Goal: Find specific page/section: Find specific page/section

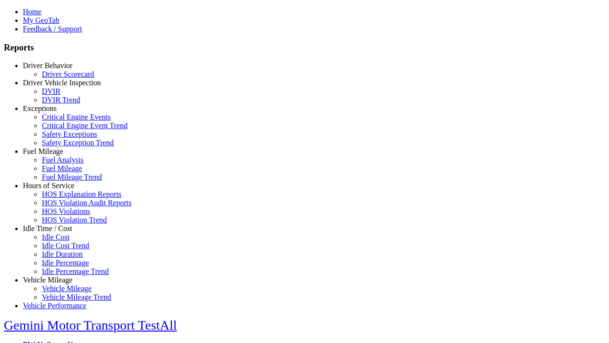
click at [55, 112] on link "Exceptions" at bounding box center [40, 108] width 34 height 8
click at [62, 121] on link "Critical Engine Events" at bounding box center [76, 117] width 69 height 8
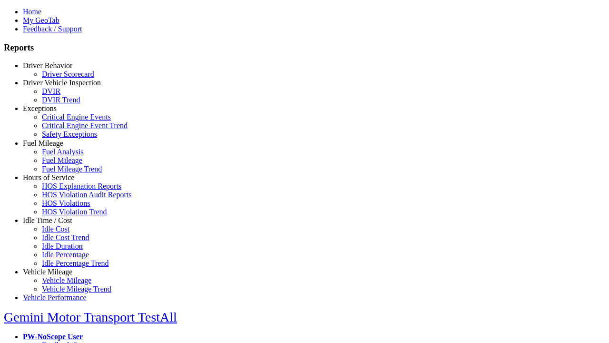
scroll to position [7, 0]
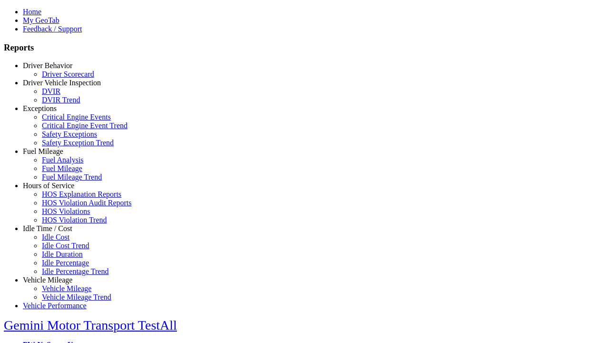
type input "**********"
